Goal: Navigation & Orientation: Find specific page/section

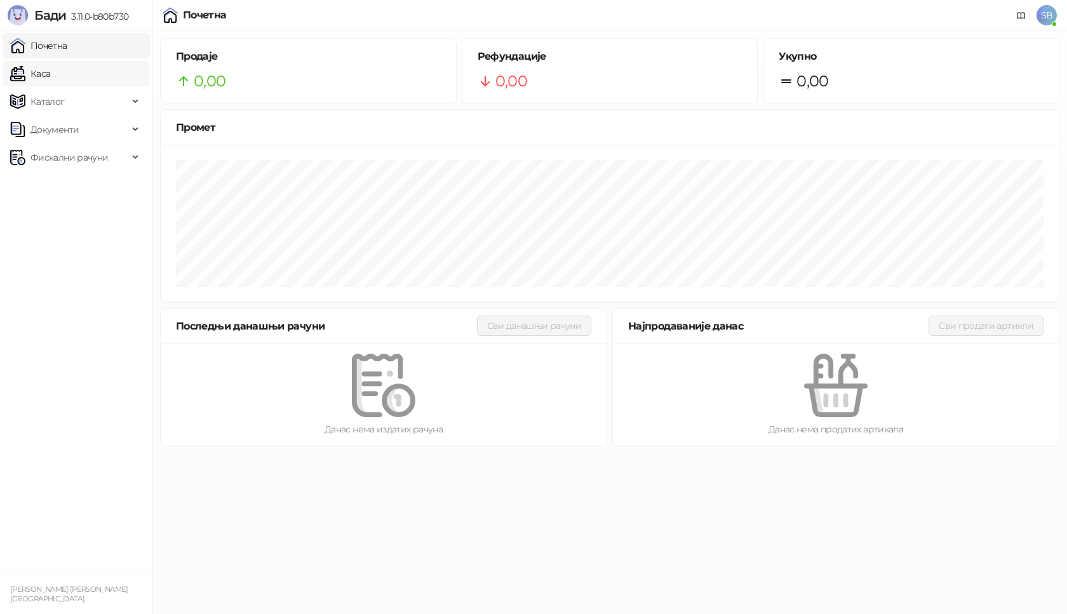
click at [46, 77] on link "Каса" at bounding box center [30, 73] width 40 height 25
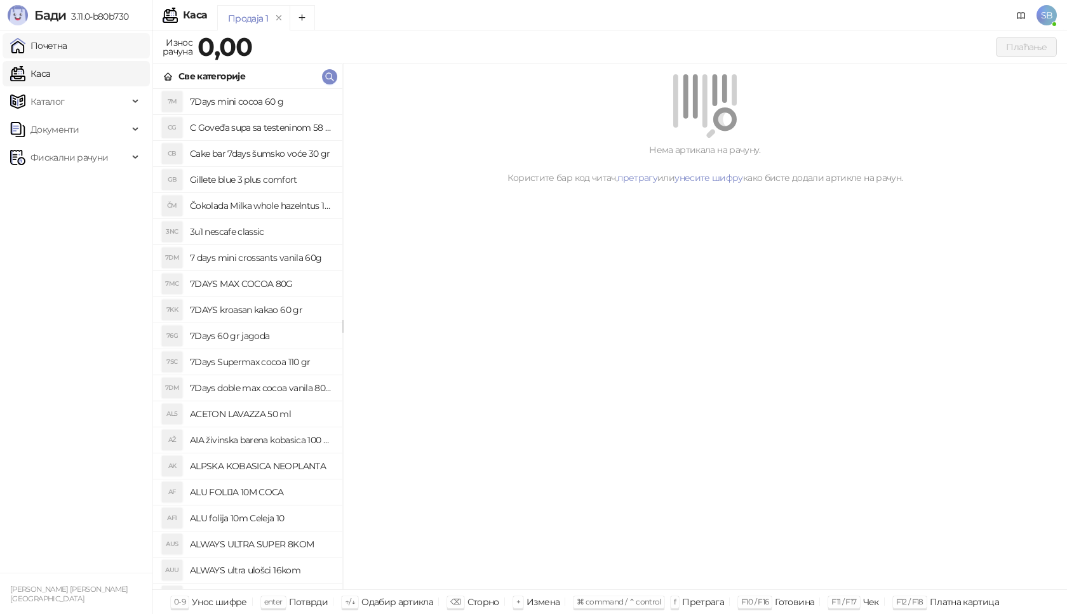
click at [44, 49] on link "Почетна" at bounding box center [38, 45] width 57 height 25
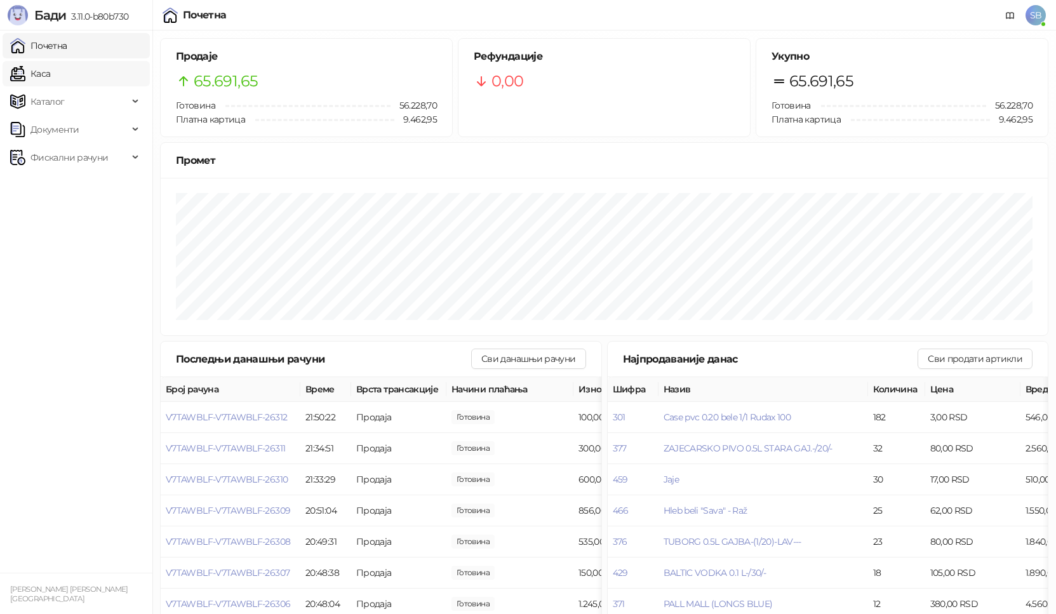
click at [46, 76] on link "Каса" at bounding box center [30, 73] width 40 height 25
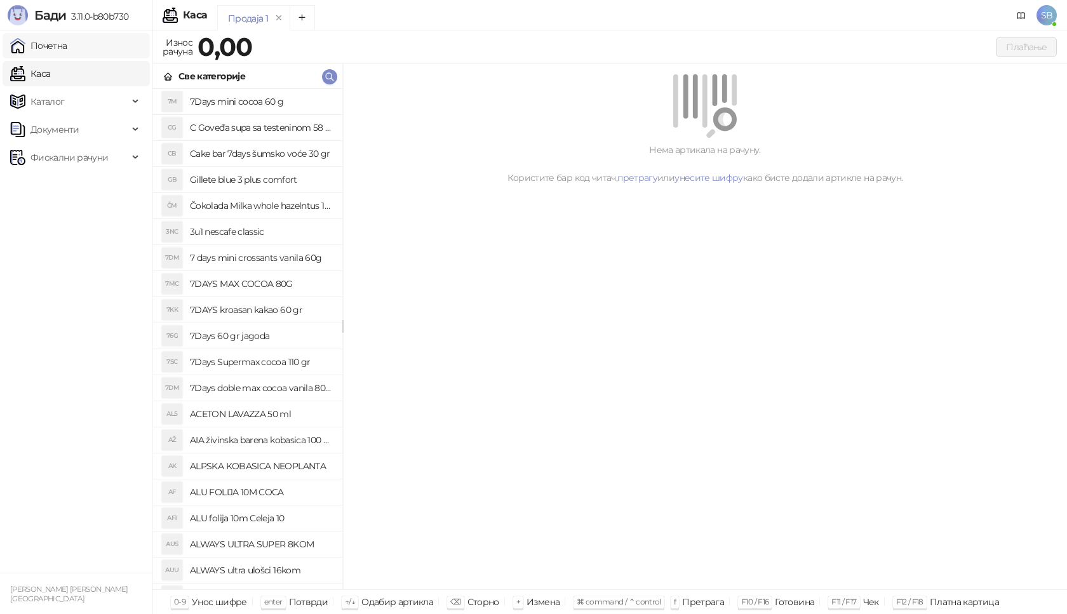
click at [47, 52] on link "Почетна" at bounding box center [38, 45] width 57 height 25
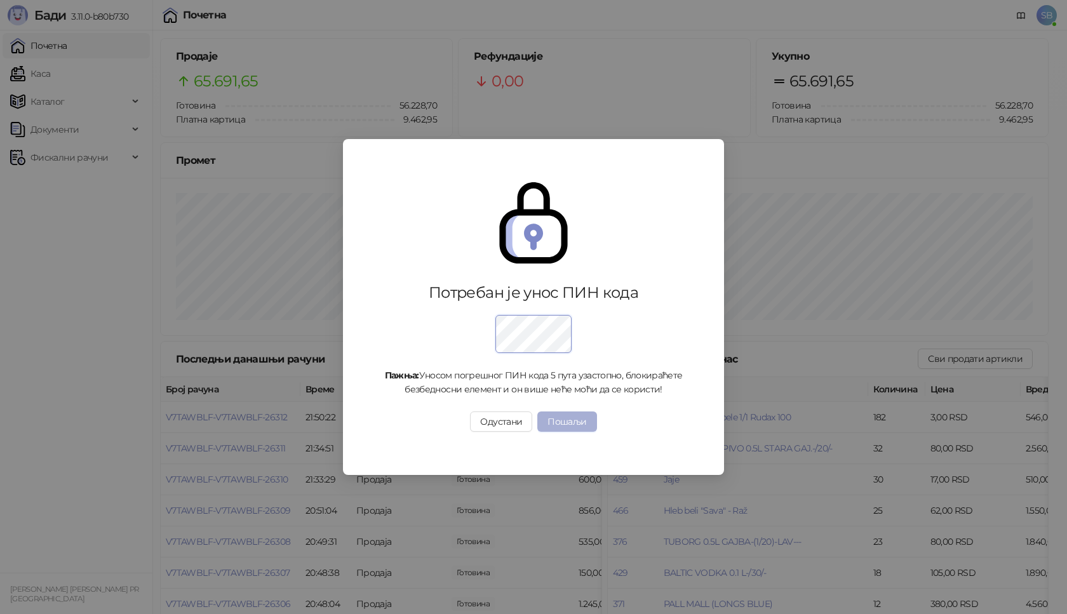
click at [583, 420] on button "Пошаљи" at bounding box center [566, 421] width 59 height 20
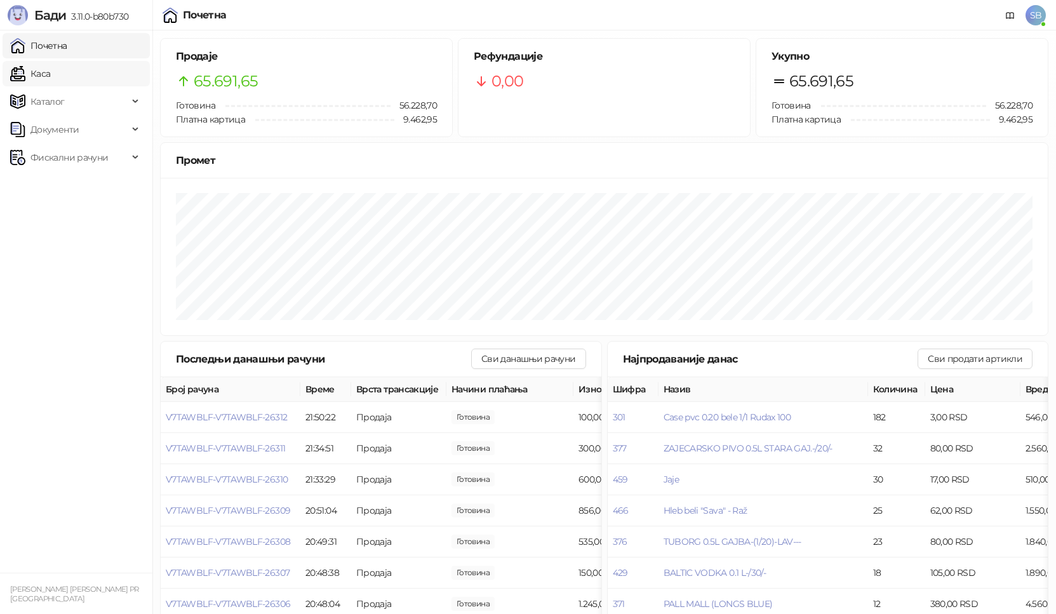
click at [44, 74] on link "Каса" at bounding box center [30, 73] width 40 height 25
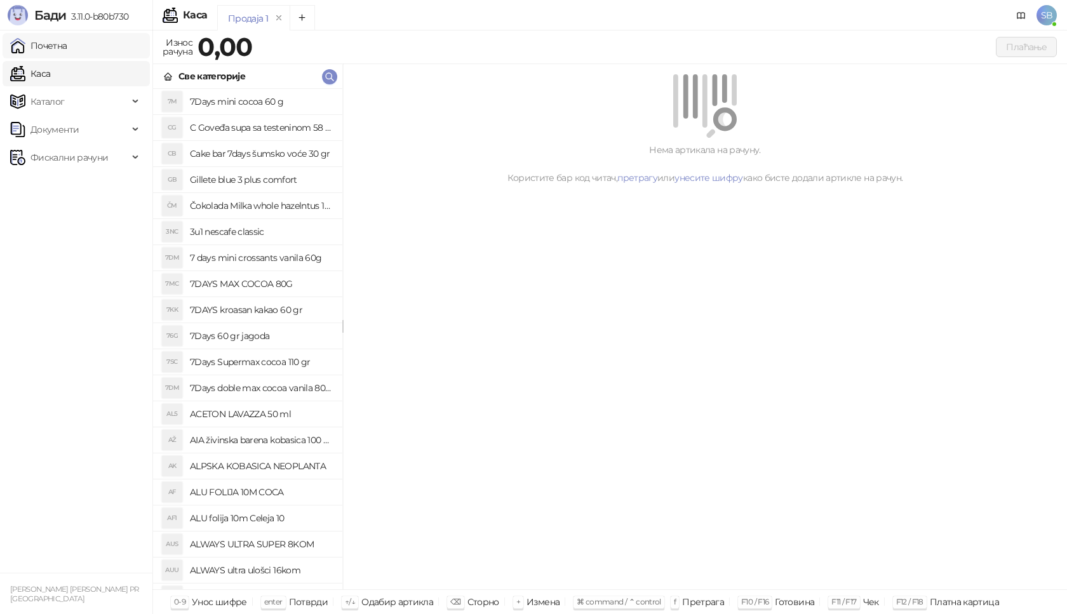
click at [54, 44] on link "Почетна" at bounding box center [38, 45] width 57 height 25
